Goal: Task Accomplishment & Management: Use online tool/utility

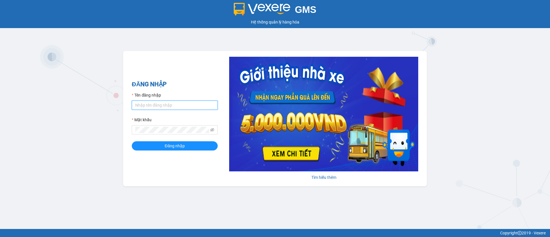
click at [170, 107] on input "Tên đăng nhập" at bounding box center [175, 105] width 86 height 9
paste input "ndtrong.vananh"
click at [144, 106] on input "ndtrong.vananh" at bounding box center [175, 105] width 86 height 9
click at [145, 106] on input "ndtrong.vananh" at bounding box center [175, 105] width 86 height 9
type input "ndtrong.vananh"
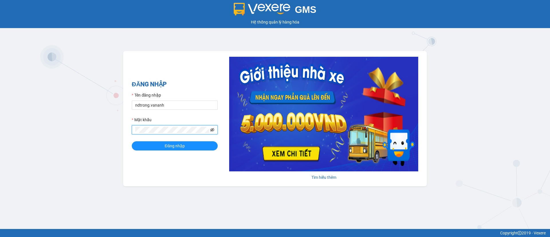
click at [211, 130] on icon "eye-invisible" at bounding box center [212, 130] width 4 height 4
click at [180, 107] on input "ndtrong.vananh" at bounding box center [175, 105] width 86 height 9
click at [179, 148] on span "Đăng nhập" at bounding box center [175, 146] width 20 height 6
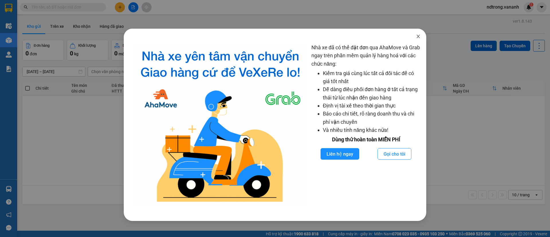
click at [416, 37] on icon "close" at bounding box center [418, 36] width 5 height 5
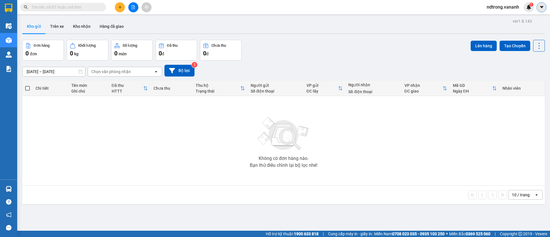
click at [541, 6] on icon "caret-down" at bounding box center [541, 7] width 5 height 5
click at [504, 3] on span "ndtrong.vananh" at bounding box center [503, 6] width 42 height 7
click at [496, 27] on span "Đổi mật khẩu" at bounding box center [506, 27] width 30 height 6
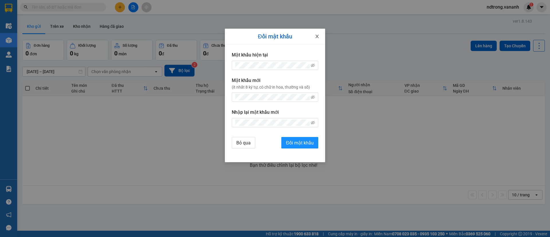
click at [313, 36] on span "Close" at bounding box center [317, 37] width 16 height 16
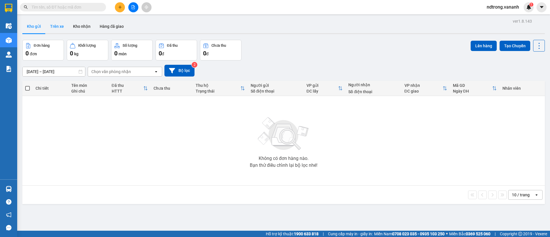
click at [60, 28] on button "Trên xe" at bounding box center [57, 26] width 23 height 14
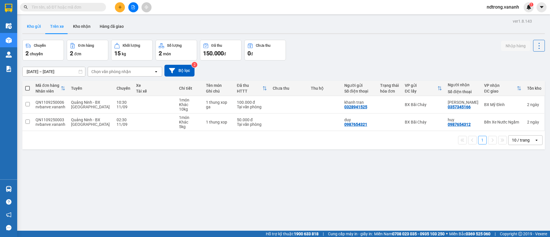
click at [32, 27] on button "Kho gửi" at bounding box center [33, 26] width 23 height 14
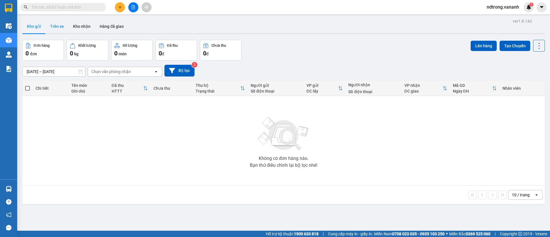
click at [51, 29] on button "Trên xe" at bounding box center [57, 26] width 23 height 14
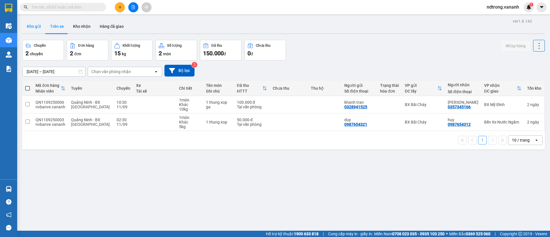
click at [39, 29] on button "Kho gửi" at bounding box center [33, 26] width 23 height 14
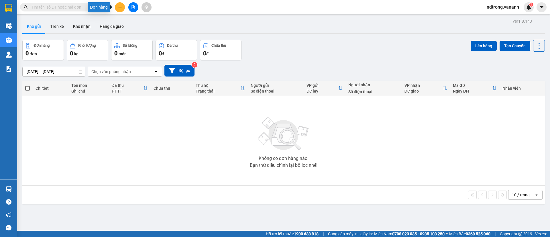
click at [119, 8] on icon "plus" at bounding box center [120, 7] width 4 height 4
click at [247, 23] on div "Kho gửi Trên xe Kho nhận Hàng đã giao" at bounding box center [283, 26] width 522 height 15
click at [119, 7] on icon "plus" at bounding box center [120, 7] width 4 height 4
click at [136, 25] on div "Tạo đơn hàng" at bounding box center [139, 21] width 43 height 11
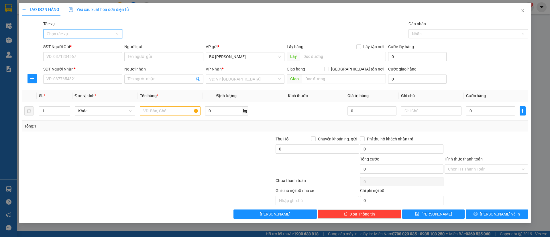
click at [86, 31] on input "Tác vụ" at bounding box center [81, 34] width 68 height 9
click at [177, 17] on div "TẠO ĐƠN HÀNG Yêu cầu xuất hóa đơn điện tử Transit Pickup Surcharge Ids Transit …" at bounding box center [275, 111] width 506 height 216
click at [95, 54] on input "SĐT Người Gửi *" at bounding box center [82, 56] width 79 height 9
type input "0987654321"
click at [131, 58] on input "Người gửi" at bounding box center [163, 56] width 79 height 9
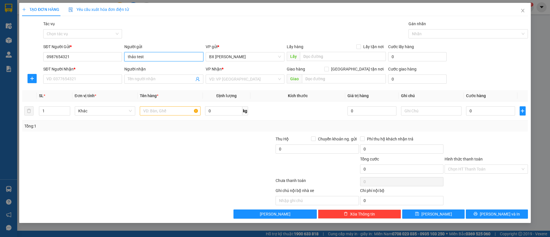
type input "thảo test"
click at [191, 34] on div "Tác vụ Chọn tác vụ Gán nhãn Nhãn" at bounding box center [285, 31] width 487 height 20
click at [56, 80] on input "SĐT Người Nhận *" at bounding box center [82, 78] width 79 height 9
type input "0824598176"
click at [136, 80] on input "Người nhận" at bounding box center [161, 79] width 66 height 6
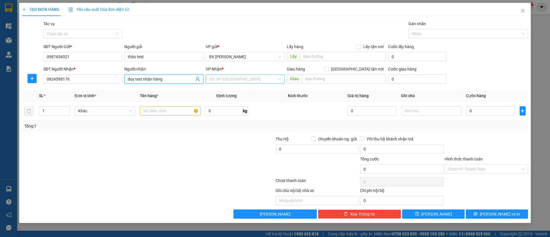
type input "duy test nhận hàng"
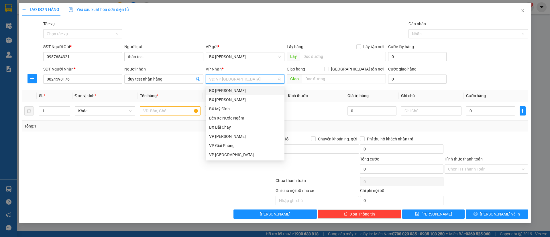
click at [241, 83] on input "search" at bounding box center [243, 79] width 68 height 9
click at [224, 154] on div "VP [GEOGRAPHIC_DATA]" at bounding box center [245, 155] width 72 height 6
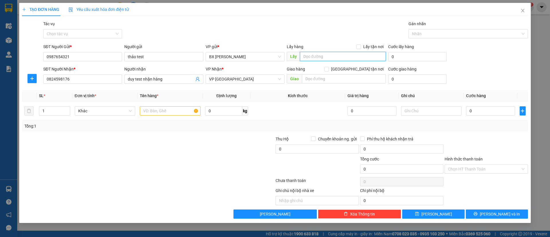
click at [320, 57] on input "text" at bounding box center [343, 56] width 86 height 9
click at [322, 33] on div "Tác vụ Chọn tác vụ Gán nhãn Nhãn" at bounding box center [285, 31] width 487 height 20
click at [316, 56] on input "text" at bounding box center [343, 56] width 86 height 9
click at [165, 111] on input "text" at bounding box center [170, 110] width 61 height 9
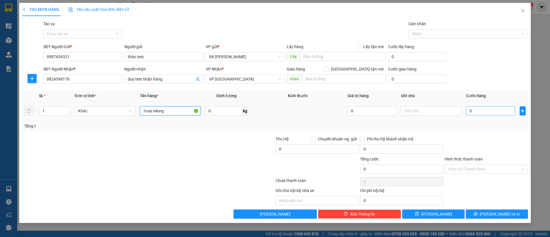
type input "1tuis nilong"
click at [476, 109] on input "0" at bounding box center [490, 110] width 49 height 9
type input "5"
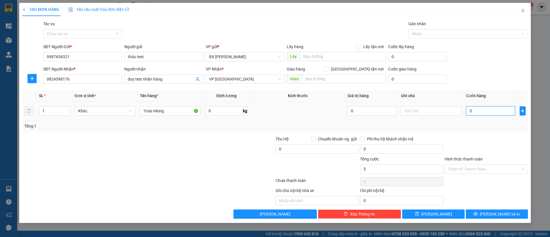
type input "50"
type input "500"
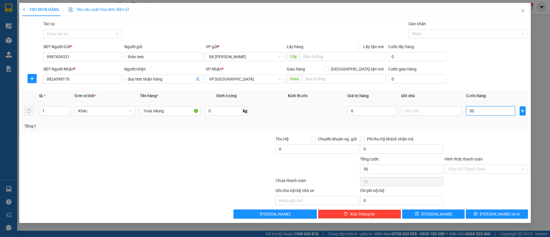
type input "500"
type input "5.000"
type input "50.000"
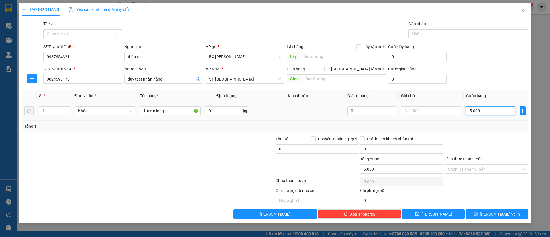
type input "50.000"
click at [474, 137] on div at bounding box center [486, 146] width 85 height 20
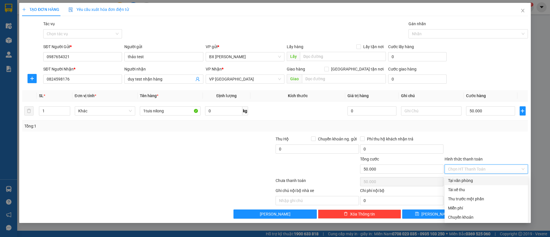
click at [459, 169] on input "Hình thức thanh toán" at bounding box center [484, 169] width 72 height 9
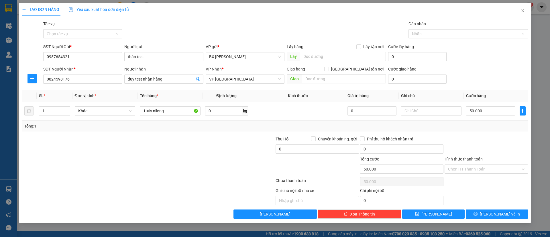
click at [449, 147] on div at bounding box center [486, 146] width 85 height 20
click at [419, 212] on icon "save" at bounding box center [417, 214] width 4 height 4
type input "0"
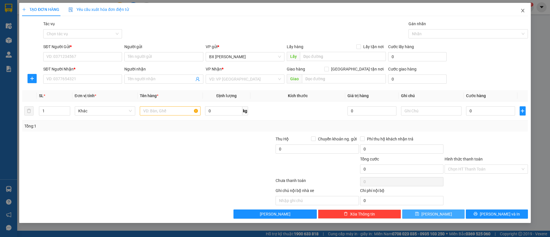
click at [525, 9] on span "Close" at bounding box center [523, 11] width 16 height 16
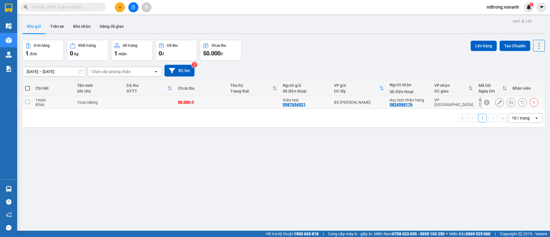
click at [29, 101] on input "checkbox" at bounding box center [27, 102] width 4 height 4
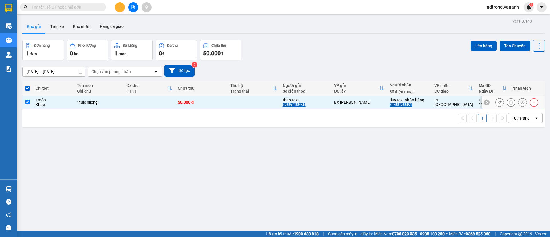
click at [66, 103] on div "Khác" at bounding box center [54, 104] width 36 height 5
checkbox input "false"
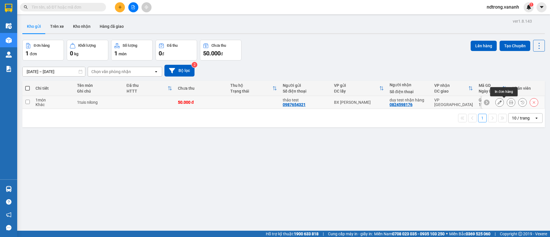
click at [509, 102] on icon at bounding box center [511, 102] width 4 height 4
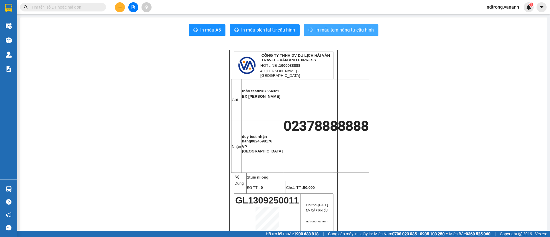
click at [309, 32] on icon "printer" at bounding box center [311, 29] width 5 height 5
click at [266, 31] on span "In mẫu biên lai tự cấu hình" at bounding box center [268, 29] width 54 height 7
click at [286, 30] on span "In mẫu biên lai tự cấu hình" at bounding box center [268, 29] width 54 height 7
click at [335, 34] on button "In mẫu tem hàng tự cấu hình" at bounding box center [341, 29] width 74 height 11
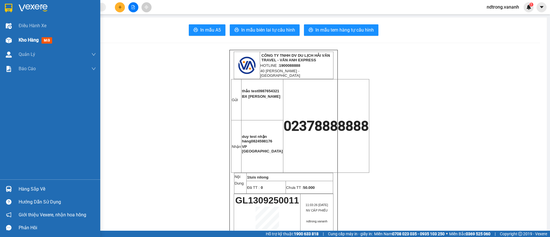
click at [26, 40] on span "Kho hàng" at bounding box center [29, 39] width 20 height 5
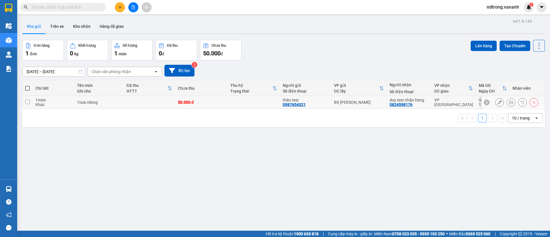
click at [264, 102] on td at bounding box center [253, 102] width 52 height 13
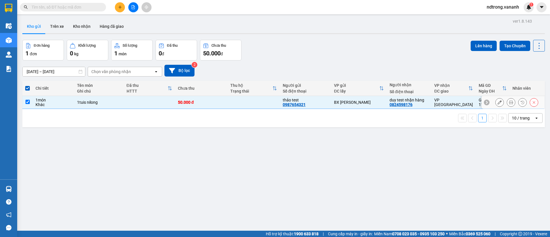
click at [264, 102] on td at bounding box center [253, 102] width 52 height 13
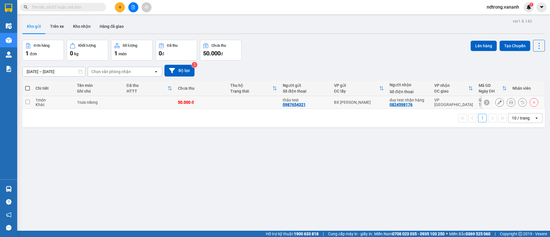
click at [210, 101] on div "50.000 đ" at bounding box center [201, 102] width 47 height 5
checkbox input "true"
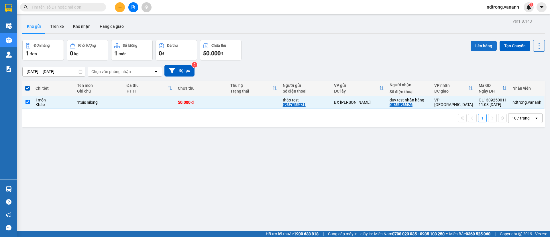
click at [479, 43] on button "Lên hàng" at bounding box center [484, 46] width 26 height 10
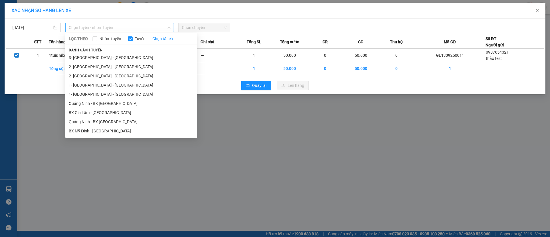
click at [99, 28] on span "Chọn tuyến - nhóm tuyến" at bounding box center [120, 27] width 102 height 9
click at [101, 113] on li "BX Gia Lâm - [GEOGRAPHIC_DATA]" at bounding box center [131, 112] width 132 height 9
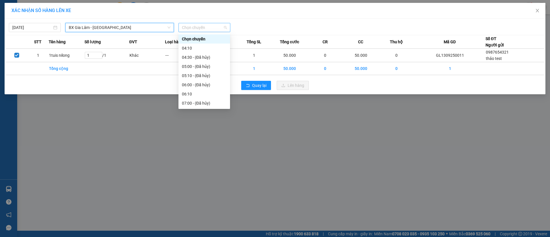
click at [210, 27] on span "Chọn chuyến" at bounding box center [204, 27] width 45 height 9
click at [200, 48] on div "04:10" at bounding box center [204, 48] width 45 height 6
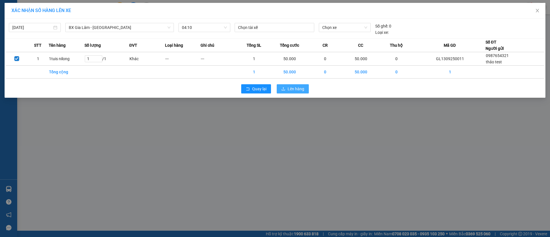
click at [292, 88] on span "Lên hàng" at bounding box center [296, 89] width 17 height 6
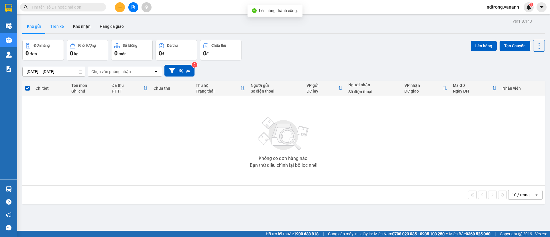
click at [55, 28] on button "Trên xe" at bounding box center [57, 26] width 23 height 14
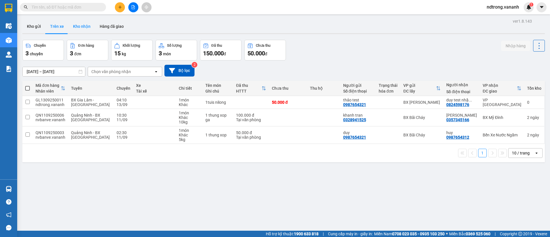
click at [82, 28] on button "Kho nhận" at bounding box center [81, 26] width 27 height 14
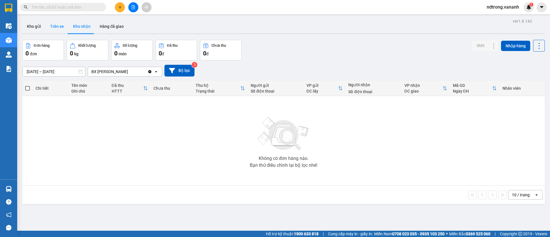
click at [62, 26] on button "Trên xe" at bounding box center [57, 26] width 23 height 14
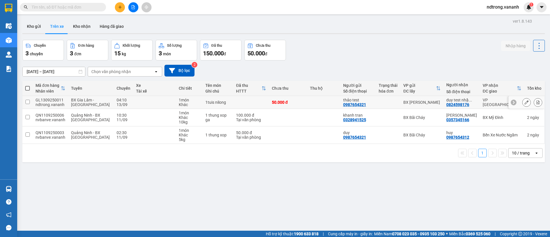
click at [99, 103] on td "BX Gia Lâm - [GEOGRAPHIC_DATA]" at bounding box center [91, 102] width 46 height 13
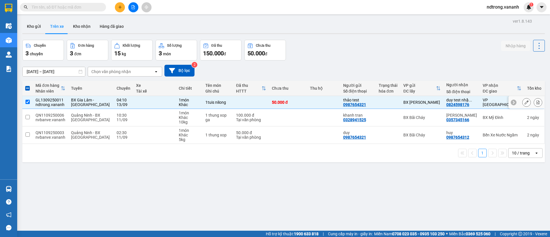
click at [301, 98] on td "50.000 đ" at bounding box center [288, 102] width 38 height 13
checkbox input "false"
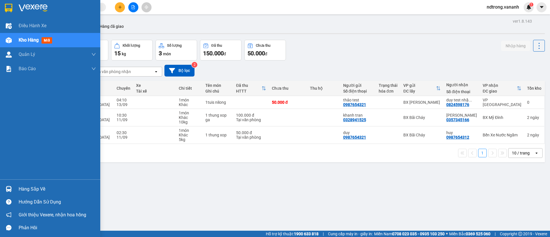
click at [22, 188] on div "Hàng sắp về" at bounding box center [57, 189] width 77 height 9
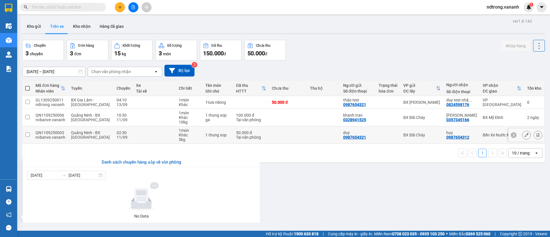
click at [93, 141] on section "Kết quả tìm kiếm ( 0 ) Bộ lọc No Data ndtrong.vananh 1 Điều hành xe Kho hàng mớ…" at bounding box center [275, 118] width 550 height 237
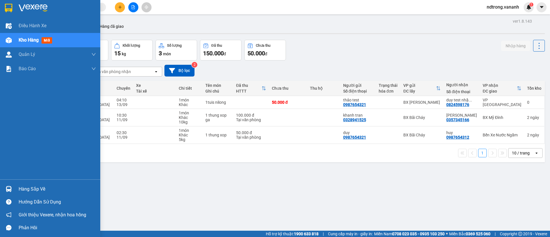
click at [5, 185] on div at bounding box center [9, 189] width 10 height 10
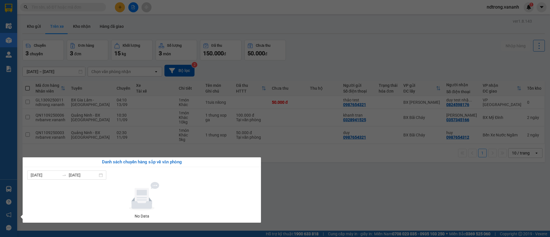
click at [83, 195] on div at bounding box center [142, 196] width 225 height 29
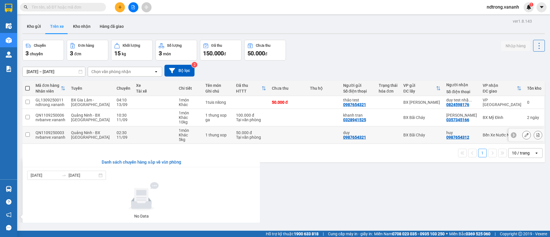
click at [182, 132] on section "Kết quả tìm kiếm ( 0 ) Bộ lọc No Data ndtrong.vananh 1 Điều hành xe Kho hàng mớ…" at bounding box center [275, 118] width 550 height 237
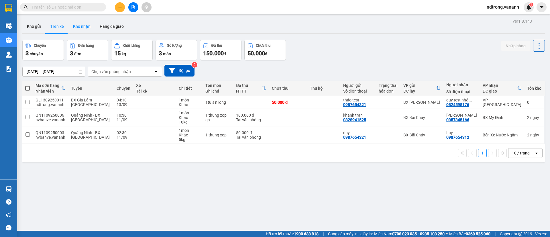
click at [83, 24] on button "Kho nhận" at bounding box center [81, 26] width 27 height 14
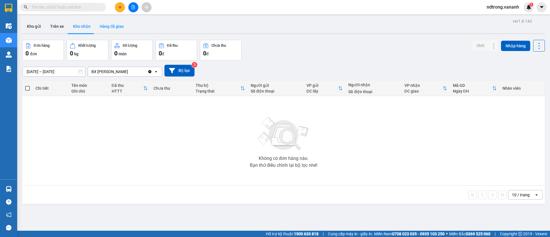
click at [117, 31] on button "Hàng đã giao" at bounding box center [111, 26] width 33 height 14
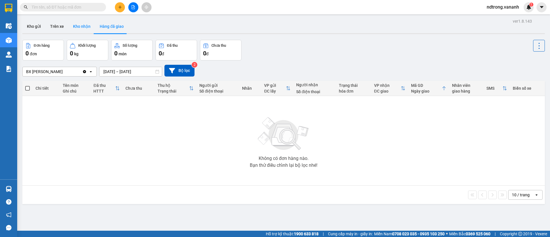
click at [72, 25] on button "Kho nhận" at bounding box center [81, 26] width 27 height 14
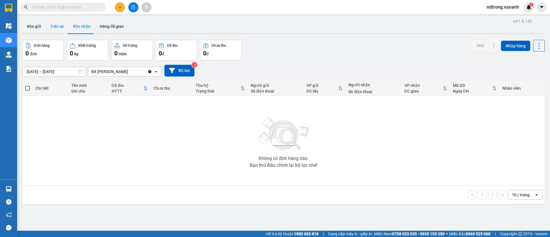
click at [54, 26] on button "Trên xe" at bounding box center [57, 26] width 23 height 14
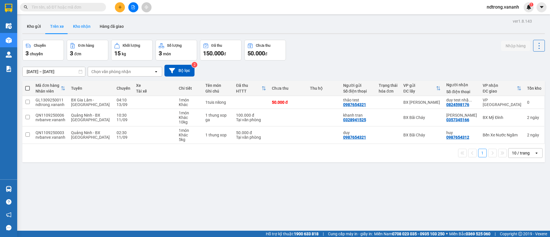
click at [76, 25] on button "Kho nhận" at bounding box center [81, 26] width 27 height 14
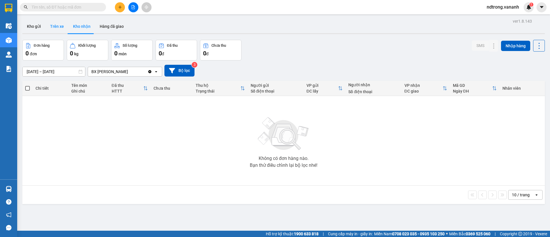
click at [52, 21] on button "Trên xe" at bounding box center [57, 26] width 23 height 14
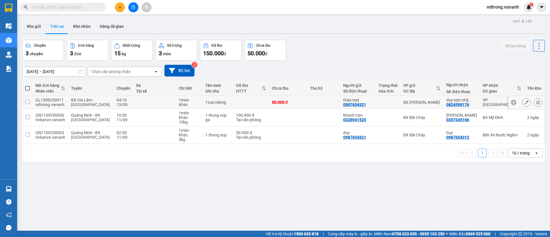
click at [44, 99] on div "GL1309250011" at bounding box center [51, 100] width 30 height 5
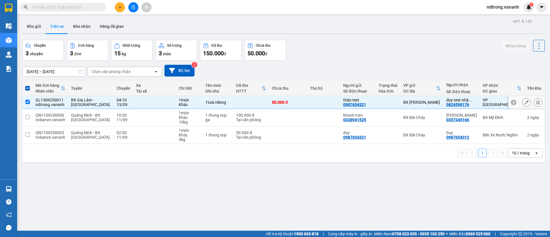
click at [44, 99] on div "GL1309250011" at bounding box center [51, 100] width 30 height 5
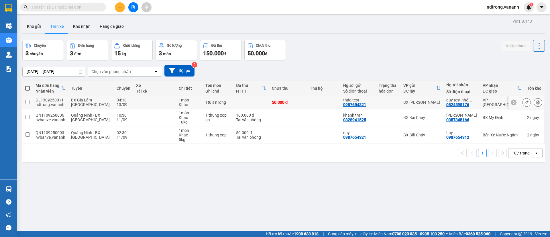
click at [45, 100] on div "GL1309250011" at bounding box center [51, 100] width 30 height 5
checkbox input "true"
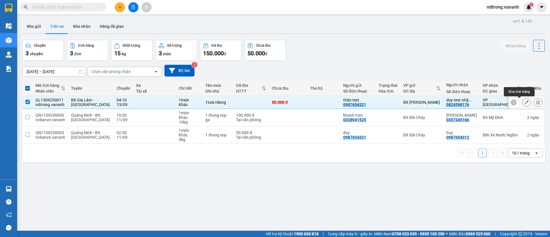
click at [524, 101] on icon at bounding box center [526, 102] width 4 height 4
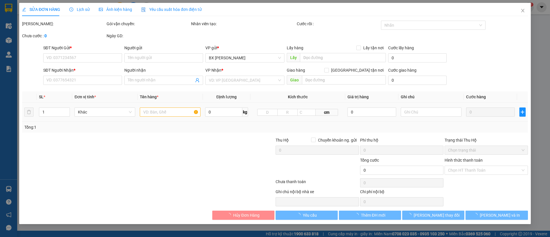
type input "0987654321"
type input "thảo test"
type input "0824598176"
type input "duy test nhận hàng"
type input "50.000"
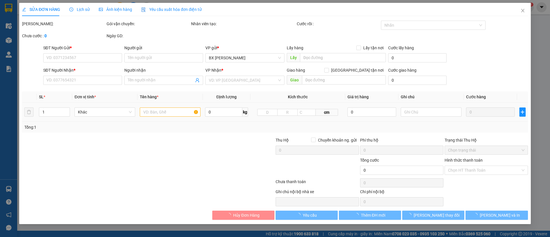
type input "50.000"
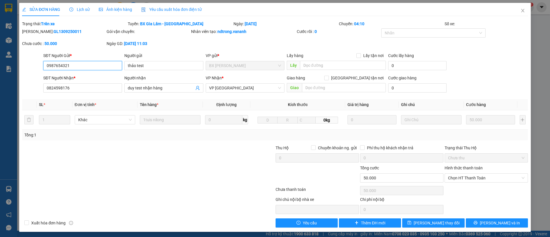
scroll to position [2, 0]
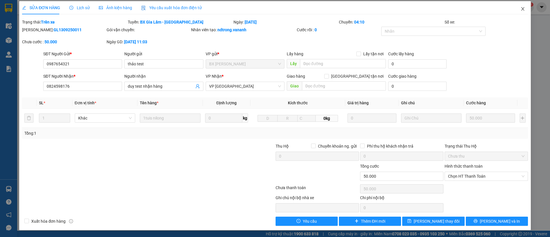
click at [520, 9] on icon "close" at bounding box center [522, 9] width 5 height 5
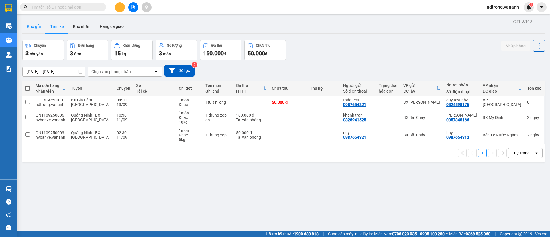
click at [35, 25] on button "Kho gửi" at bounding box center [33, 26] width 23 height 14
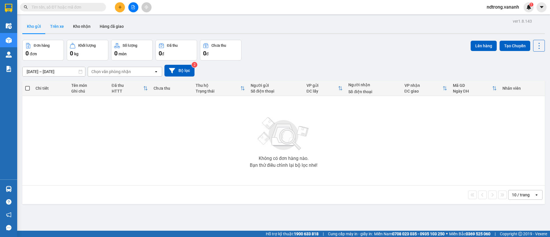
click at [51, 23] on button "Trên xe" at bounding box center [57, 26] width 23 height 14
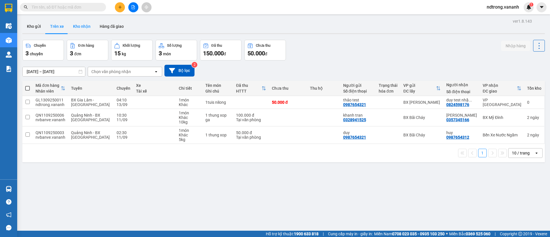
click at [83, 27] on button "Kho nhận" at bounding box center [81, 26] width 27 height 14
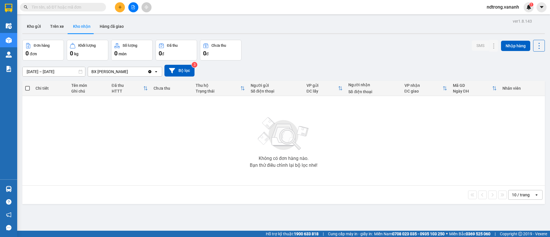
click at [28, 101] on div "Không có đơn hàng nào. Bạn thử điều chỉnh lại bộ lọc nhé!" at bounding box center [283, 141] width 517 height 86
click at [110, 29] on button "Hàng đã giao" at bounding box center [111, 26] width 33 height 14
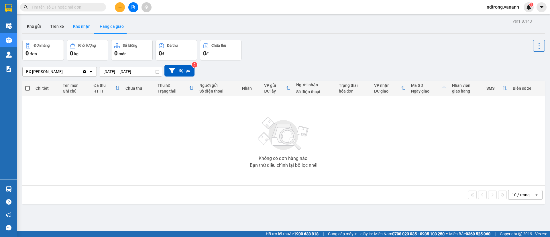
click at [77, 24] on button "Kho nhận" at bounding box center [81, 26] width 27 height 14
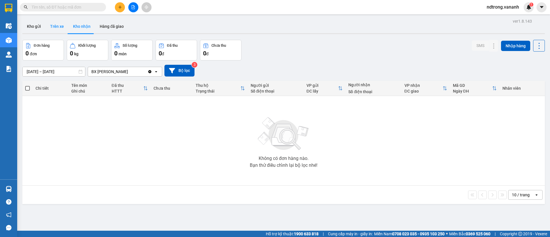
click at [57, 24] on button "Trên xe" at bounding box center [57, 26] width 23 height 14
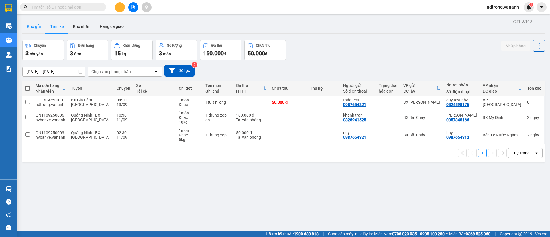
click at [30, 26] on button "Kho gửi" at bounding box center [33, 26] width 23 height 14
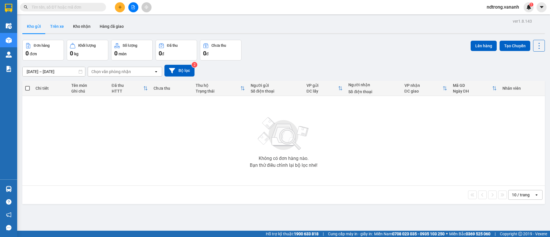
click at [58, 25] on button "Trên xe" at bounding box center [57, 26] width 23 height 14
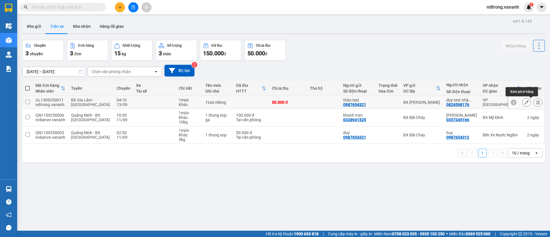
click at [537, 100] on icon at bounding box center [538, 102] width 3 height 4
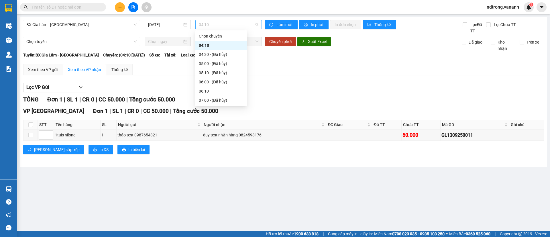
click at [230, 29] on span "04:10" at bounding box center [229, 24] width 60 height 9
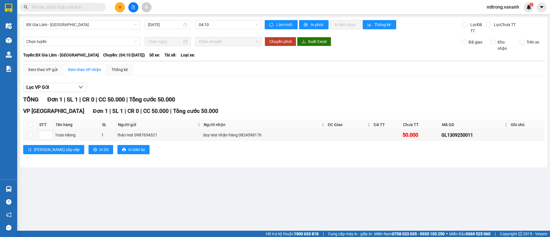
click at [305, 87] on div "Lọc VP Gửi" at bounding box center [283, 87] width 521 height 9
click at [307, 25] on icon "printer" at bounding box center [306, 25] width 4 height 4
click at [119, 69] on div "Thống kê" at bounding box center [119, 69] width 16 height 6
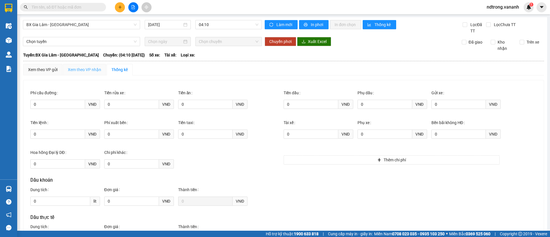
click at [93, 66] on div "Xem theo VP nhận" at bounding box center [84, 69] width 43 height 11
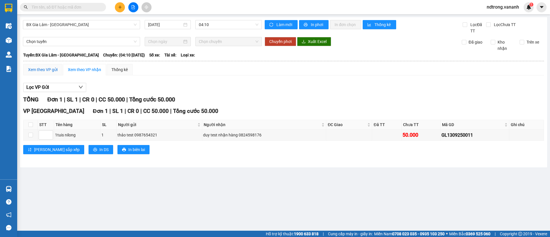
click at [48, 69] on div "Xem theo VP gửi" at bounding box center [43, 69] width 30 height 6
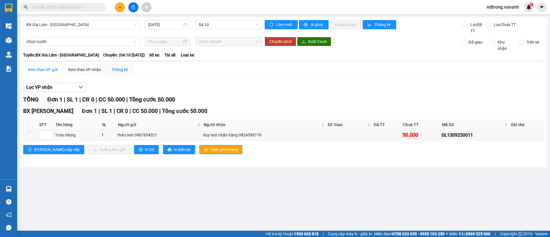
click at [127, 70] on div "Thống kê" at bounding box center [119, 69] width 16 height 6
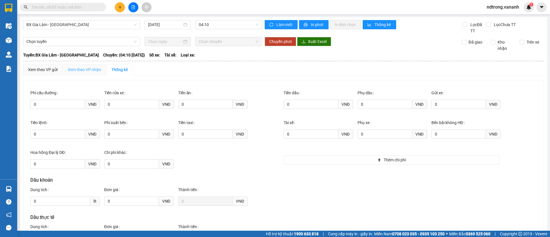
click at [82, 64] on div "Xem theo VP nhận" at bounding box center [84, 69] width 43 height 11
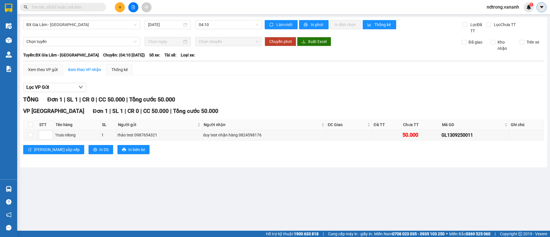
click at [541, 6] on icon "caret-down" at bounding box center [541, 7] width 3 height 2
click at [514, 4] on span "ndtrong.vananh" at bounding box center [503, 6] width 42 height 7
click at [506, 27] on span "Đổi mật khẩu" at bounding box center [506, 27] width 30 height 6
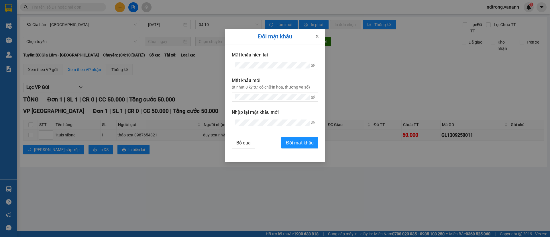
click at [320, 33] on span "Close" at bounding box center [317, 37] width 16 height 16
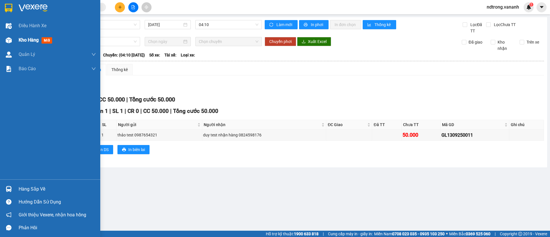
click at [32, 36] on div "Kho hàng mới" at bounding box center [57, 40] width 77 height 14
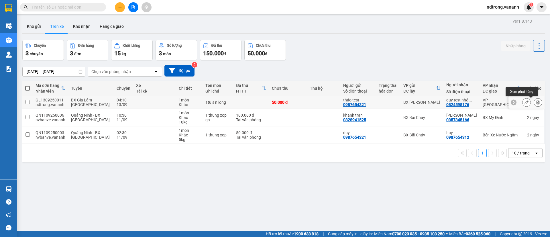
click at [537, 102] on icon at bounding box center [538, 102] width 3 height 4
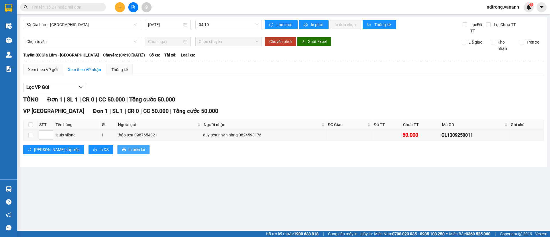
click at [128, 146] on span "In biên lai" at bounding box center [136, 149] width 17 height 6
